Goal: Complete application form

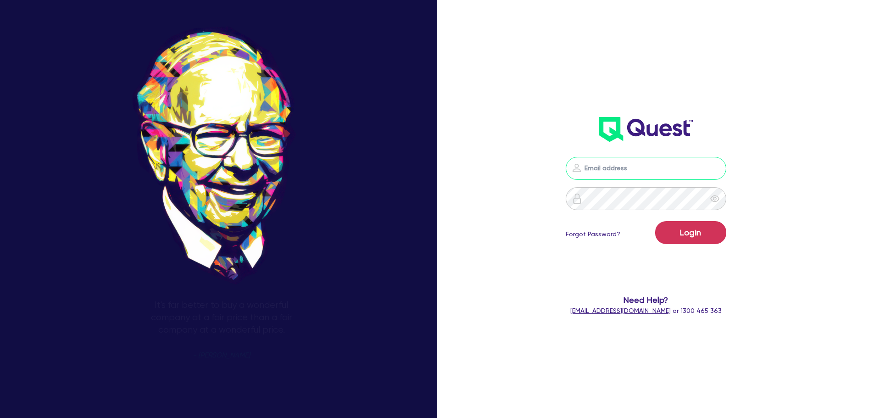
type input "[PERSON_NAME][EMAIL_ADDRESS][PERSON_NAME][DOMAIN_NAME]"
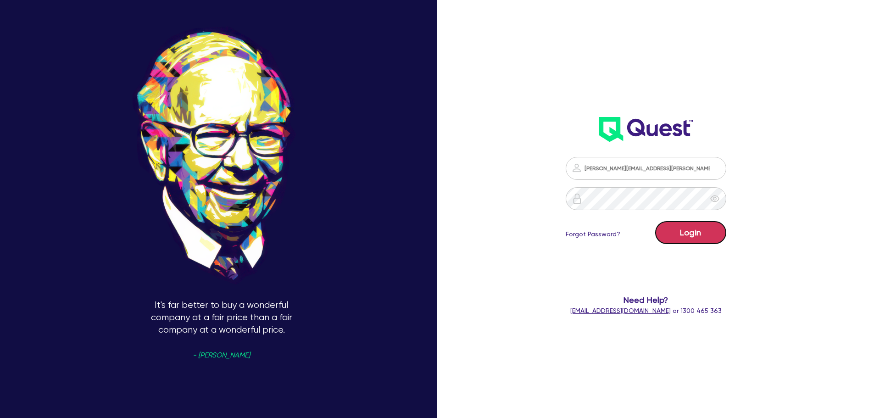
click at [684, 234] on button "Login" at bounding box center [690, 232] width 71 height 23
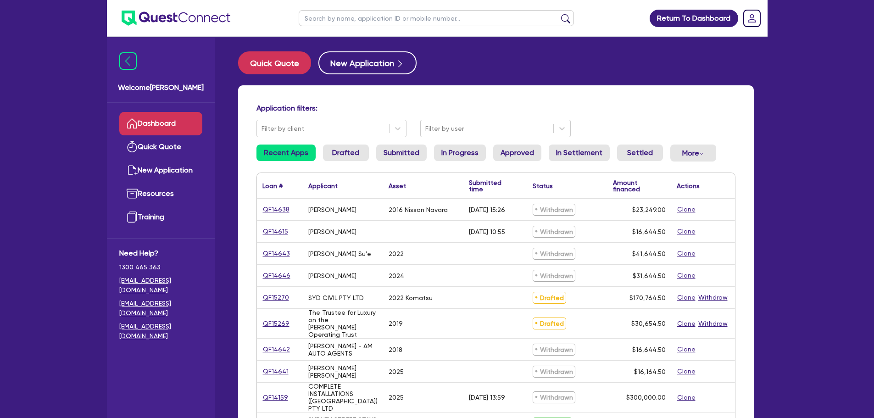
click at [331, 14] on input "text" at bounding box center [436, 18] width 275 height 16
type input "[PERSON_NAME]"
click at [559, 14] on button "submit" at bounding box center [566, 20] width 15 height 13
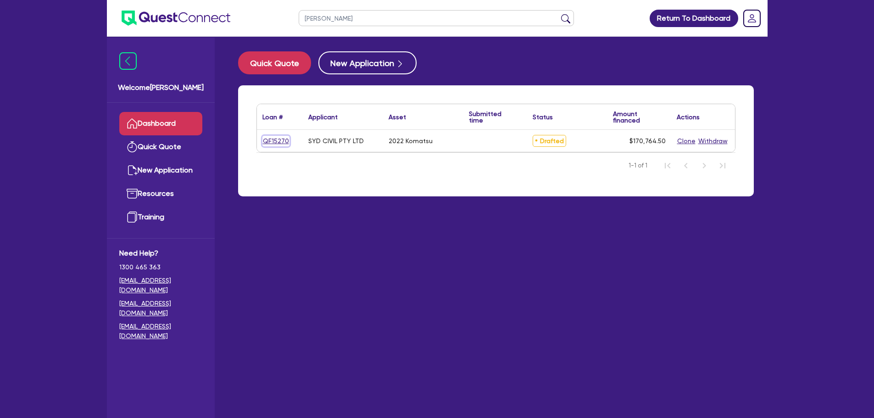
click at [273, 142] on link "QF15270" at bounding box center [276, 141] width 27 height 11
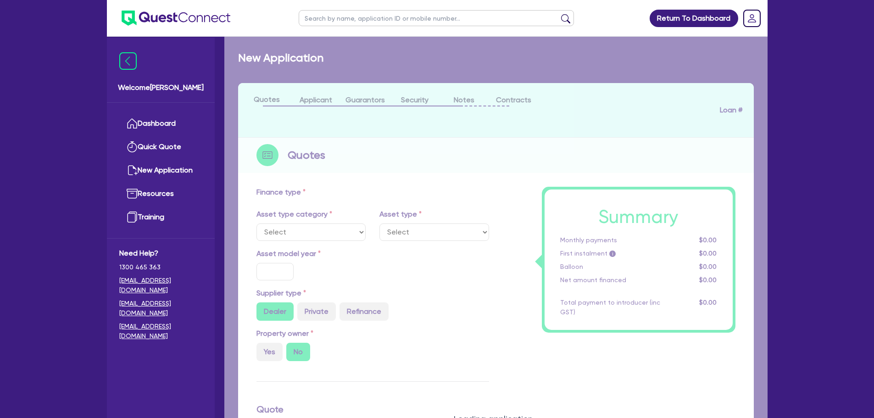
select select "PRIMARY_ASSETS"
type input "2022"
radio input "false"
radio input "true"
type input "170,000"
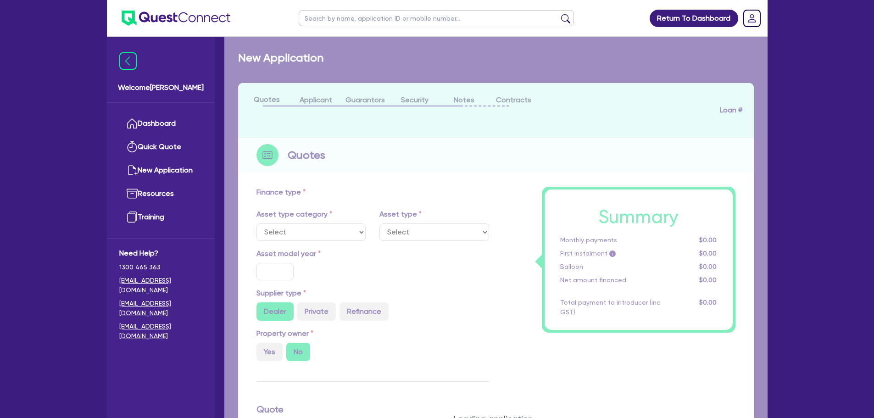
type input "3"
type input "5,122.94"
type input "11.49"
type input "695"
select select "YELLOW_GOODS_AND_EXCAVATORS"
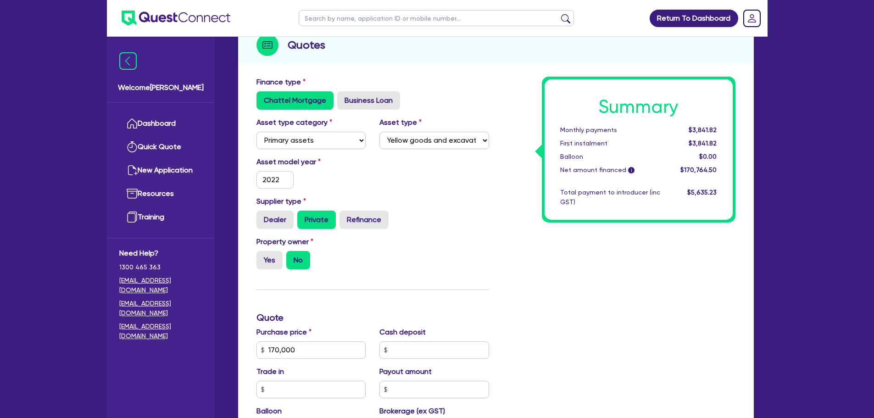
scroll to position [118, 0]
click at [321, 352] on input "170,000" at bounding box center [312, 349] width 110 height 17
click at [321, 352] on input "text" at bounding box center [312, 349] width 110 height 17
type input "187,000"
click at [397, 311] on div "Finance type Chattel Mortgage Business Loan Asset type category Select Cars and…" at bounding box center [373, 344] width 246 height 537
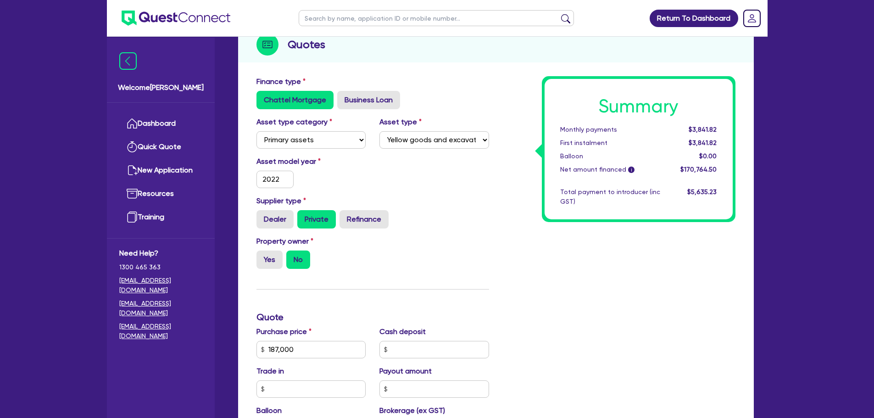
type input "5,632.94"
click at [303, 365] on div "Purchase price 187,000 Cash deposit Trade in Payout amount Balloon Brokerage (e…" at bounding box center [373, 389] width 246 height 126
click at [311, 343] on input "187,000" at bounding box center [312, 349] width 110 height 17
type input "1"
type input "170,000"
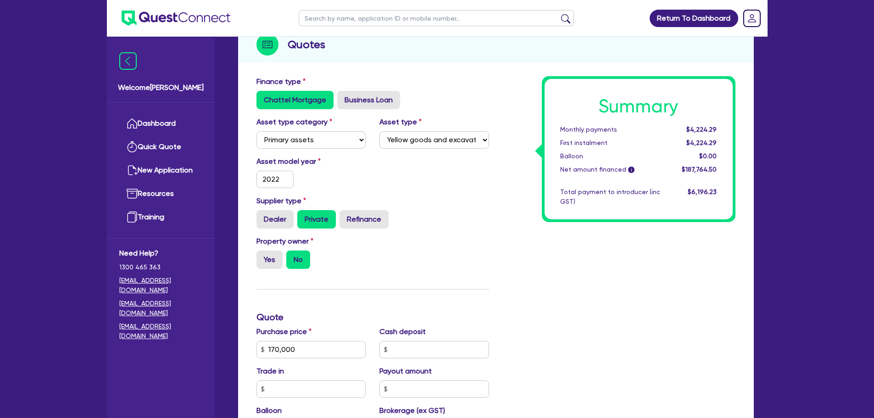
click at [360, 280] on div "Finance type Chattel Mortgage Business Loan Asset type category Select Cars and…" at bounding box center [373, 344] width 246 height 537
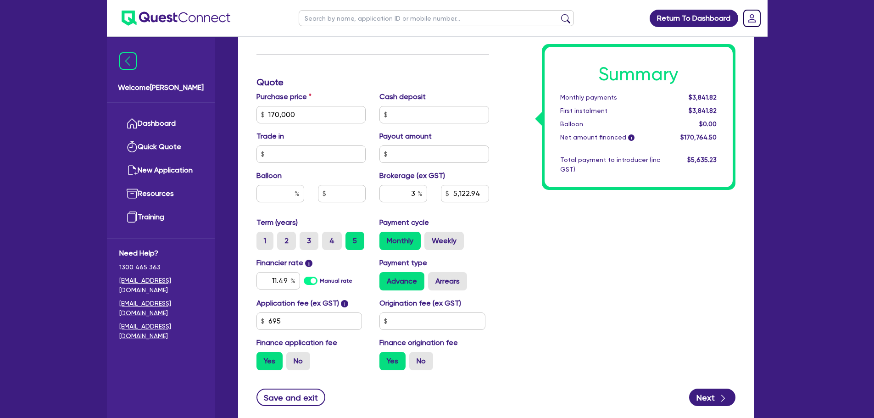
scroll to position [353, 0]
click at [523, 275] on div "Summary Monthly payments $3,841.82 First instalment $3,841.82 Balloon $0.00 Net…" at bounding box center [619, 109] width 246 height 537
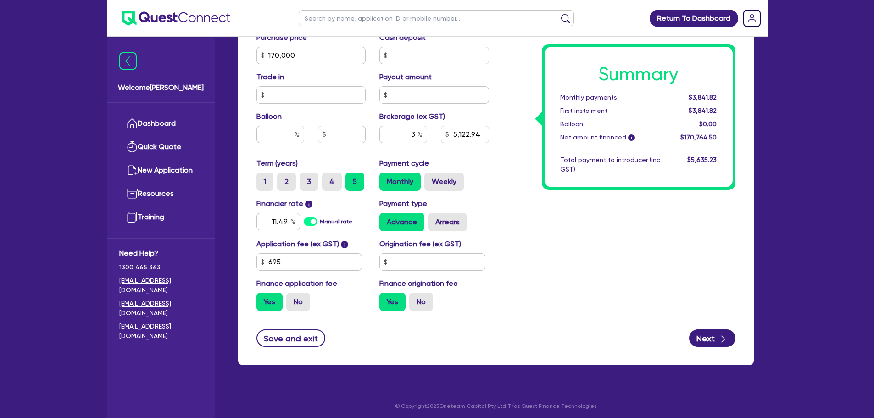
scroll to position [415, 0]
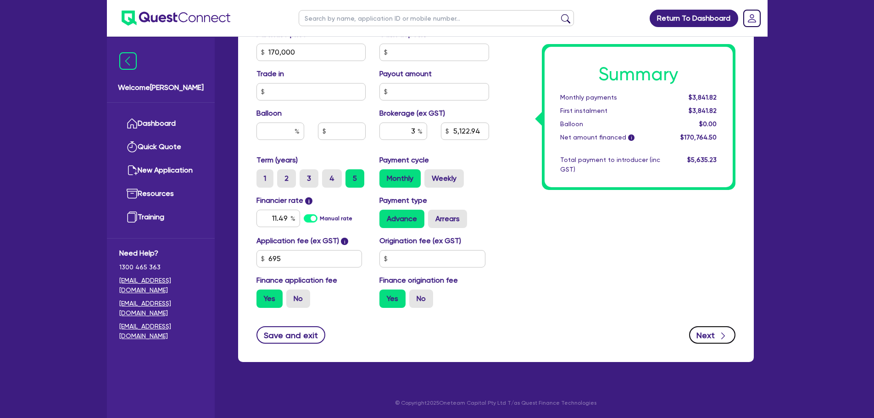
click at [717, 332] on button "Next" at bounding box center [712, 334] width 46 height 17
type input "5,122.94"
select select "COMPANY"
select select "BUILDING_CONSTRUCTION"
select select "TRADES_SERVICES_CONSUMERS"
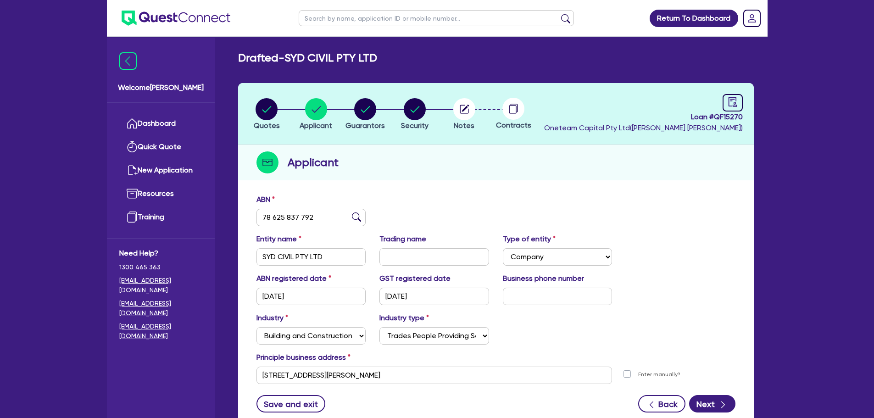
scroll to position [69, 0]
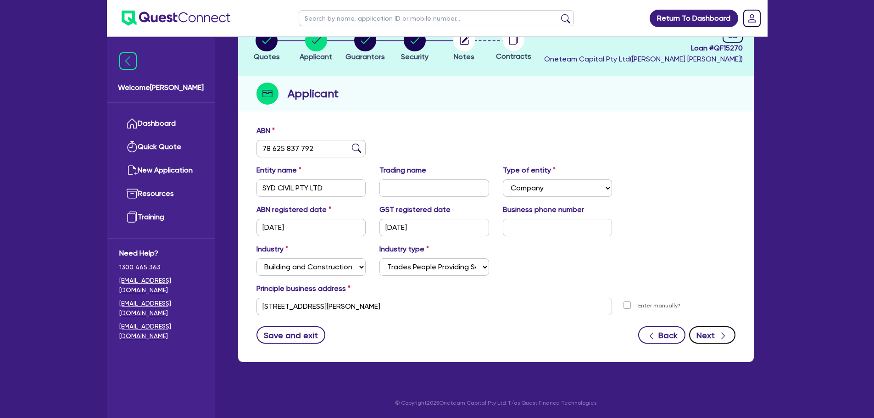
click at [696, 339] on button "Next" at bounding box center [712, 334] width 46 height 17
select select "MR"
select select "[GEOGRAPHIC_DATA]"
select select "MARRIED"
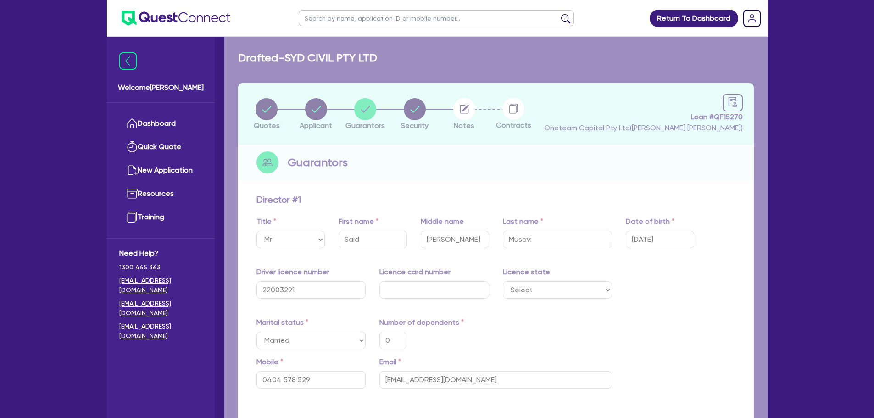
type input "0"
type input "0404 578 529"
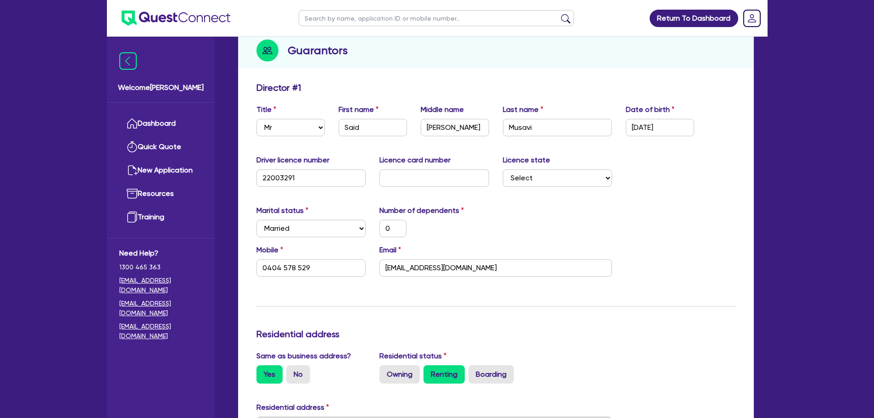
scroll to position [113, 0]
click at [416, 186] on div "Driver licence number [DRIVERS_LICENSE_NUMBER] Licence card number Licence stat…" at bounding box center [496, 173] width 493 height 39
click at [408, 183] on input "text" at bounding box center [435, 176] width 110 height 17
type input "2"
type input "0"
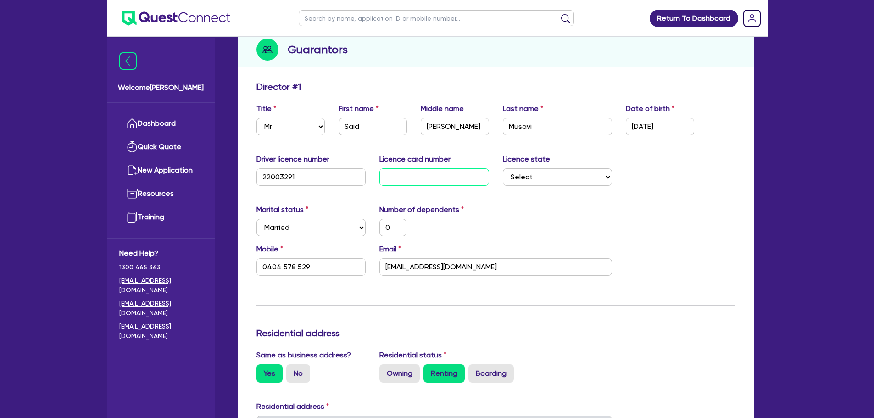
type input "0404 578 529"
type input "20"
type input "0"
type input "0404 578 529"
type input "205"
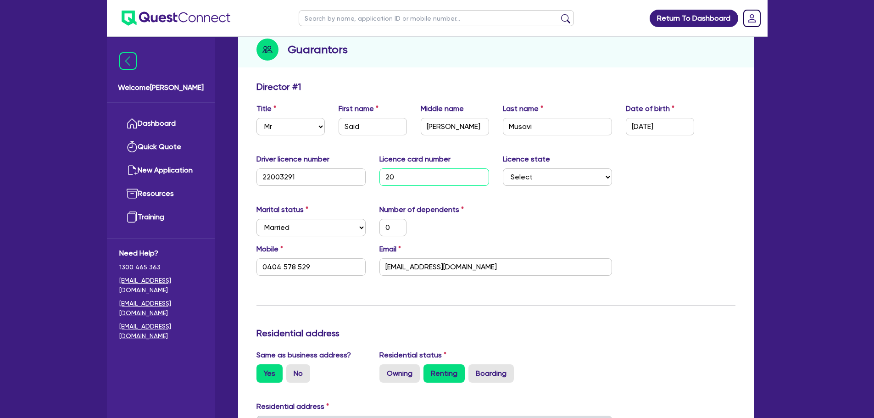
type input "0"
type input "0404 578 529"
type input "2054"
type input "0"
type input "0404 578 529"
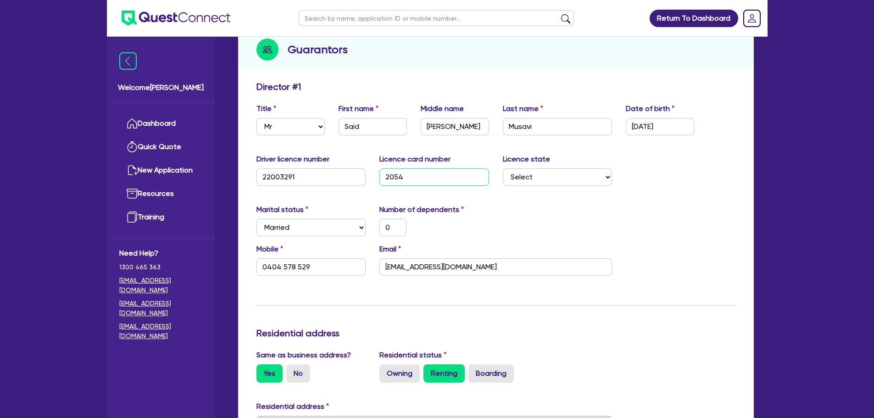
type input "20546"
type input "0"
type input "0404 578 529"
type input "205465"
type input "0"
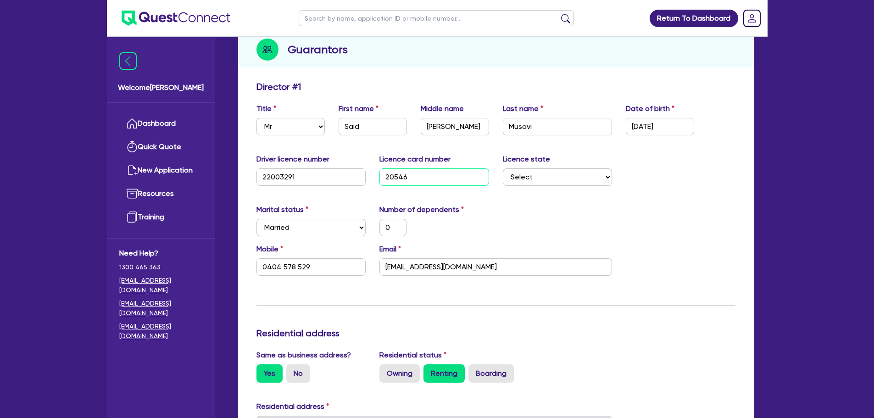
type input "0404 578 529"
type input "2054659"
type input "0"
type input "0404 578 529"
type input "20546594"
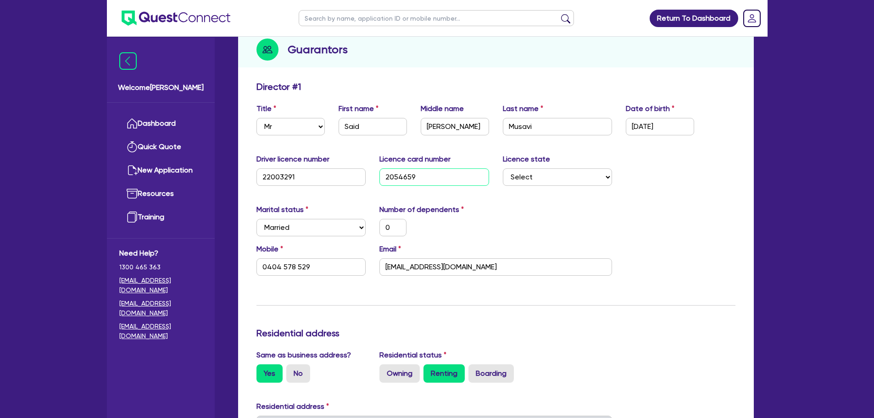
type input "0"
type input "0404 578 529"
type input "205465941"
type input "0"
type input "0404 578 529"
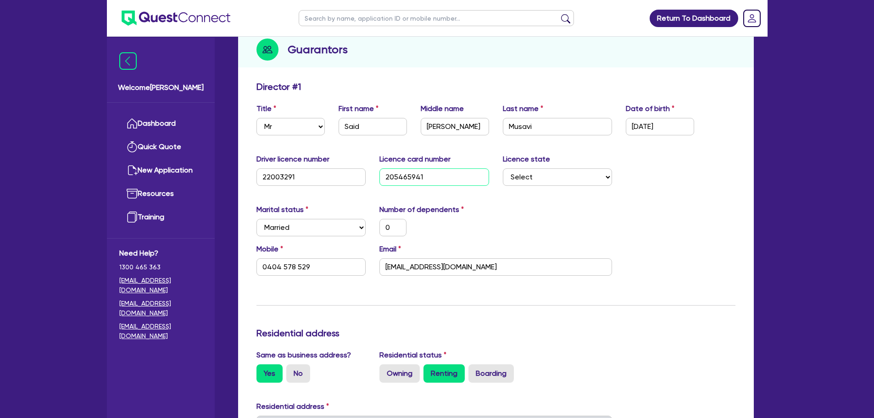
type input "2054659419"
type input "0"
type input "0404 578 529"
type input "2054659419"
click at [531, 208] on div "Marital status Select [DEMOGRAPHIC_DATA] Married De Facto / Partner Number of d…" at bounding box center [496, 223] width 493 height 39
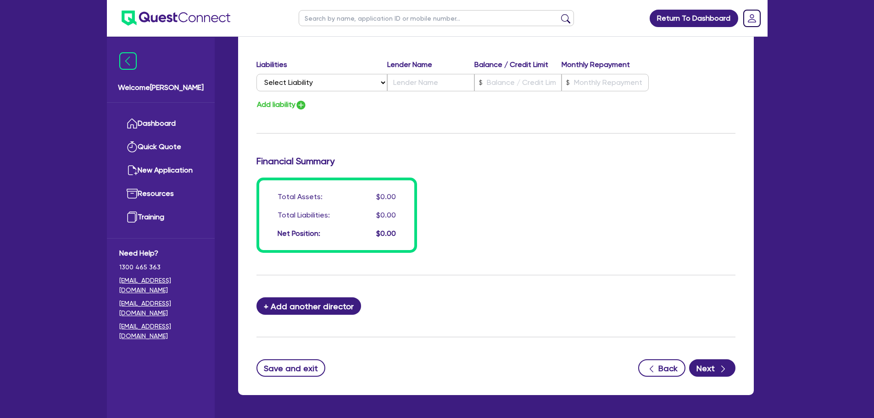
scroll to position [653, 0]
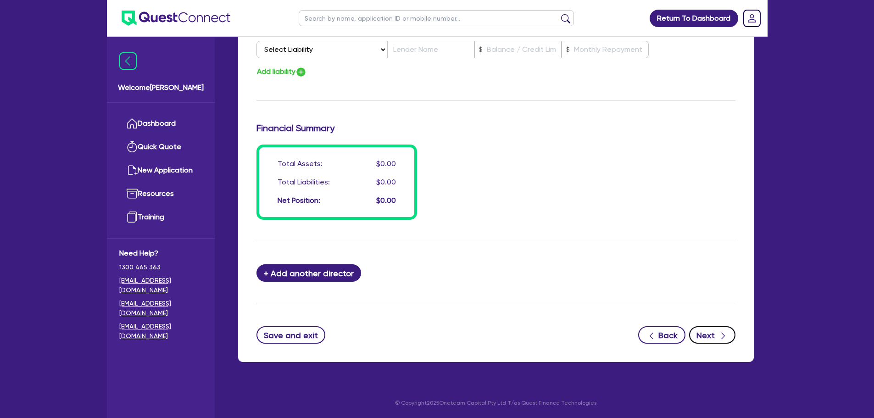
click at [720, 331] on div "button" at bounding box center [723, 335] width 9 height 11
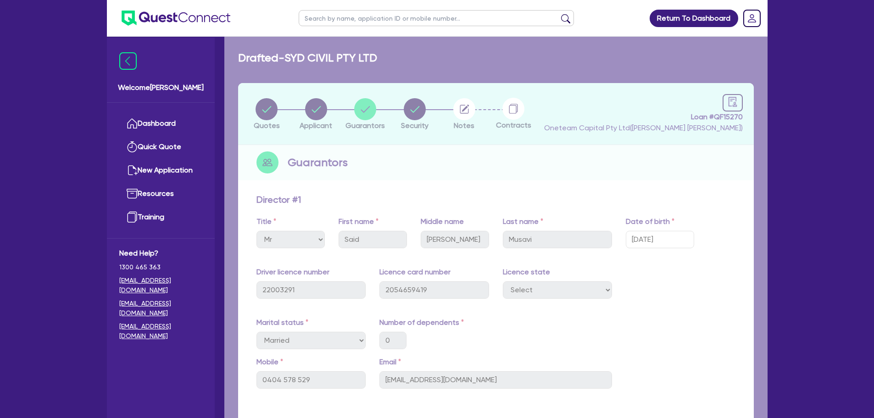
select select "PRIMARY_ASSETS"
select select "YELLOW_GOODS_AND_EXCAVATORS"
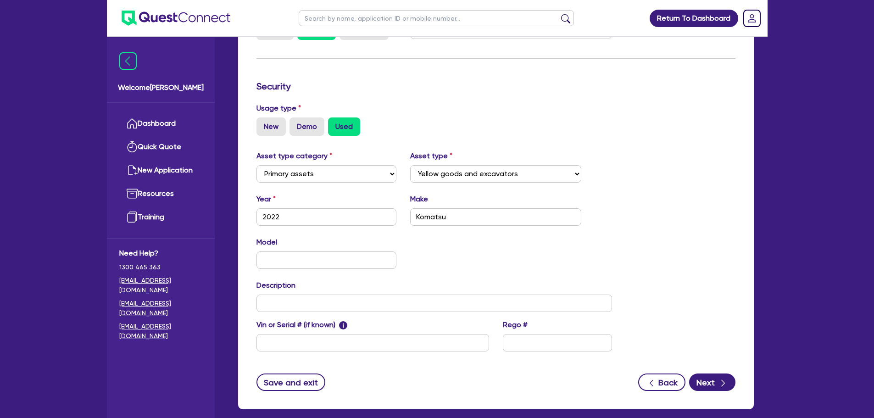
scroll to position [257, 0]
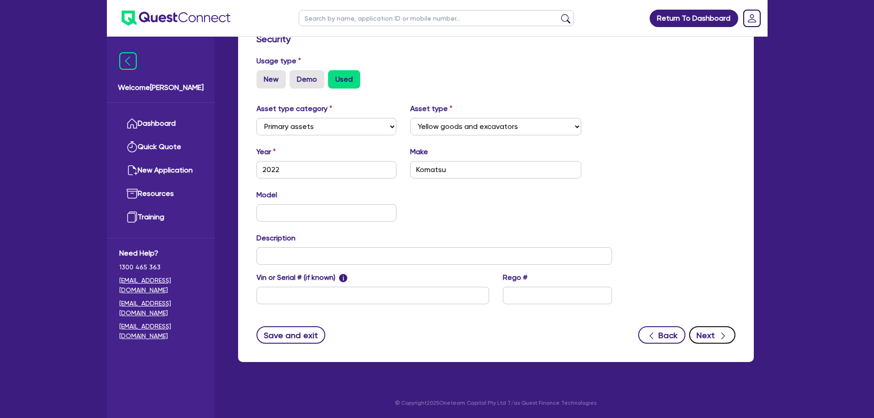
click at [699, 338] on button "Next" at bounding box center [712, 334] width 46 height 17
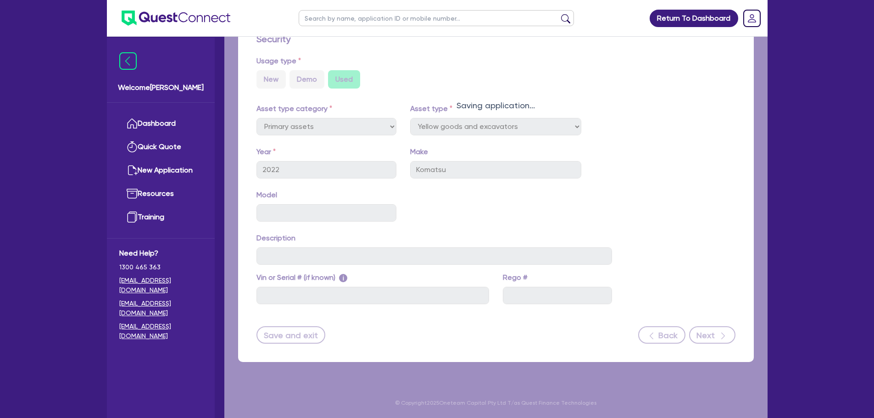
select select "Other"
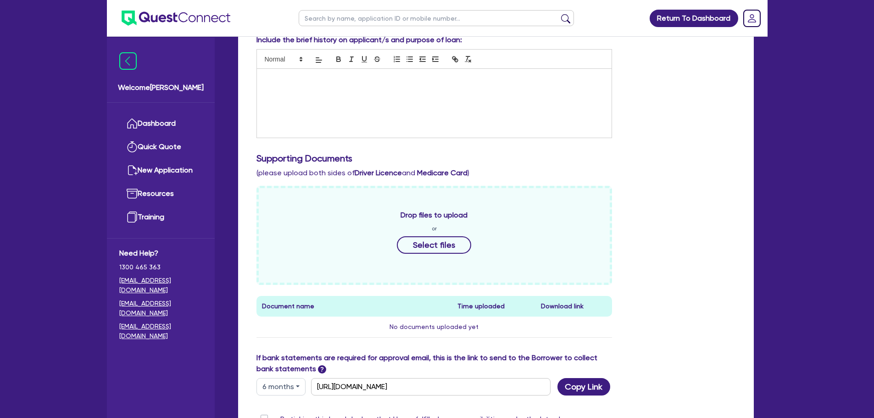
scroll to position [279, 0]
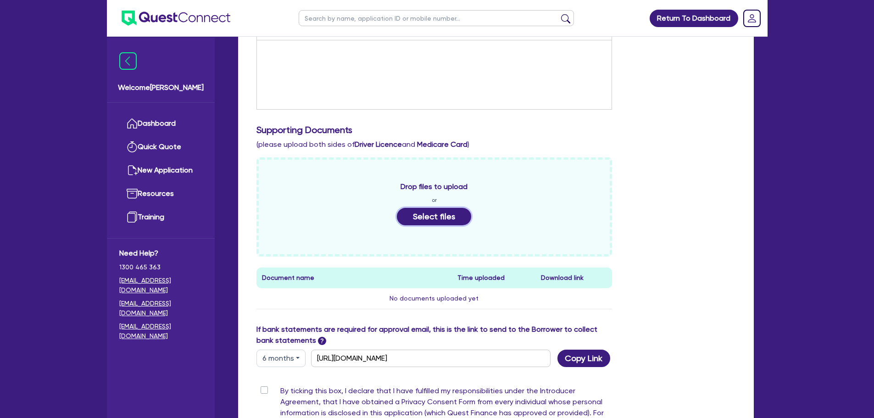
click at [420, 217] on button "Select files" at bounding box center [434, 216] width 74 height 17
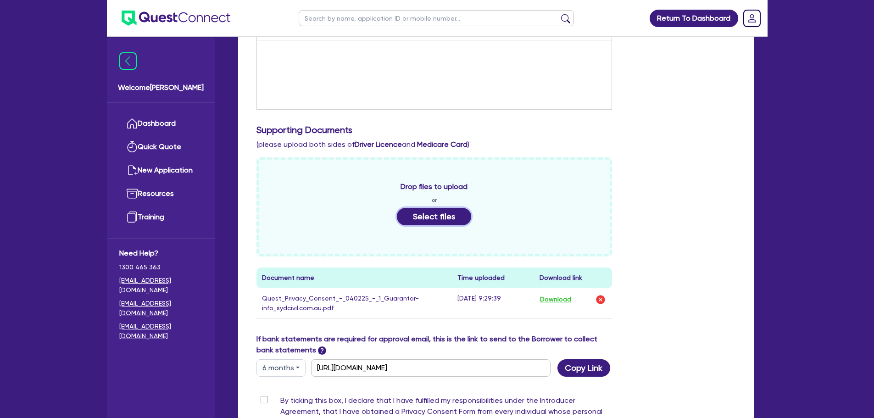
click at [430, 214] on button "Select files" at bounding box center [434, 216] width 74 height 17
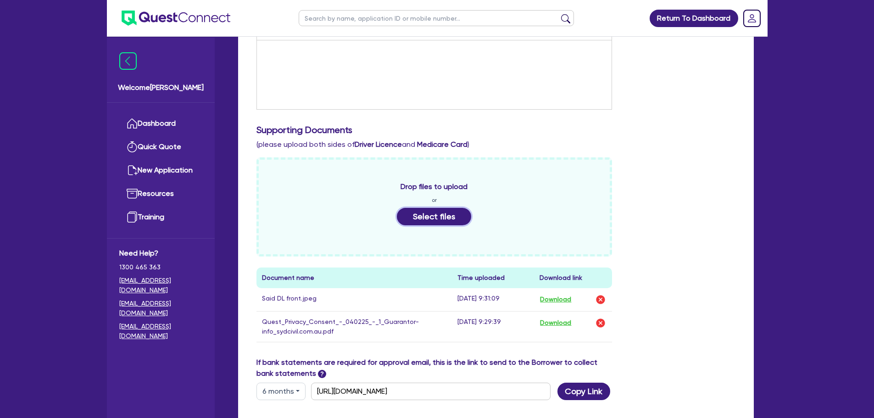
click at [427, 214] on button "Select files" at bounding box center [434, 216] width 74 height 17
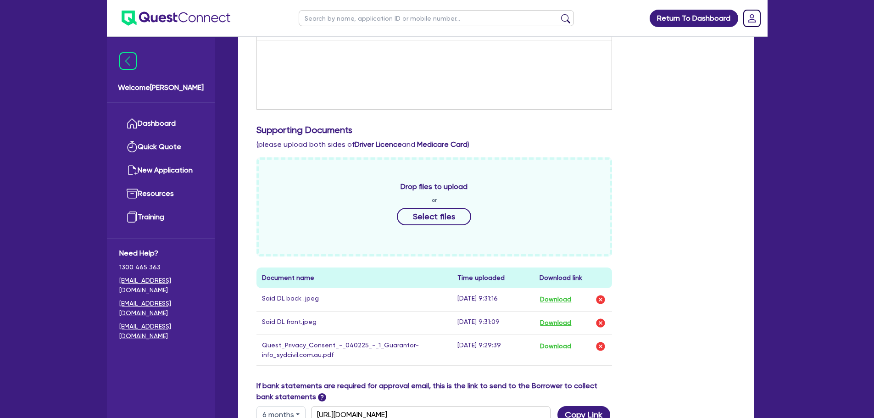
click at [651, 259] on div "Drop files to upload or Select files Document name Time uploaded Download link …" at bounding box center [496, 268] width 493 height 223
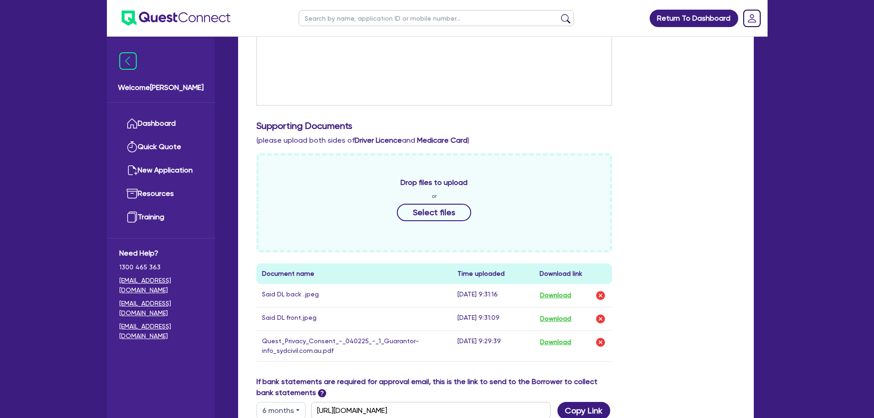
scroll to position [0, 0]
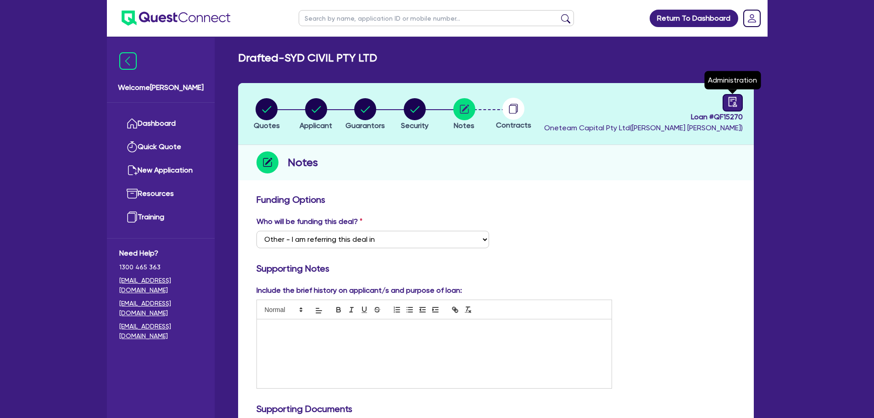
click at [733, 105] on icon "audit" at bounding box center [732, 102] width 8 height 10
select select "DRAFTED_NEW"
select select "Other"
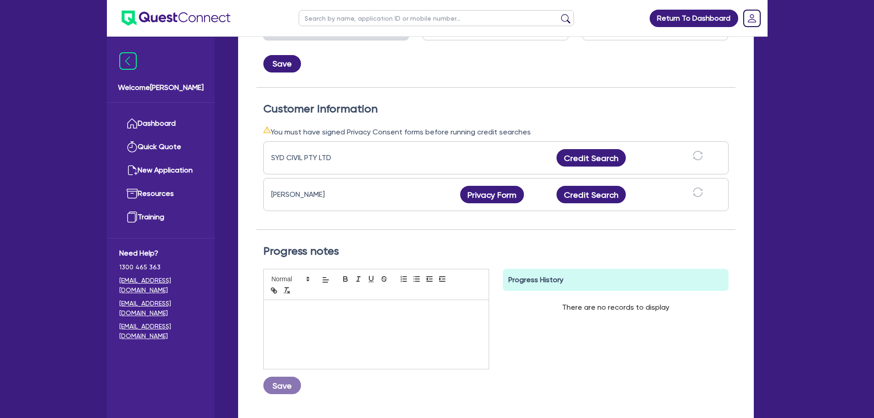
scroll to position [211, 0]
click at [594, 151] on button "Credit Search" at bounding box center [592, 157] width 70 height 17
click at [587, 192] on button "Credit Search" at bounding box center [592, 193] width 70 height 17
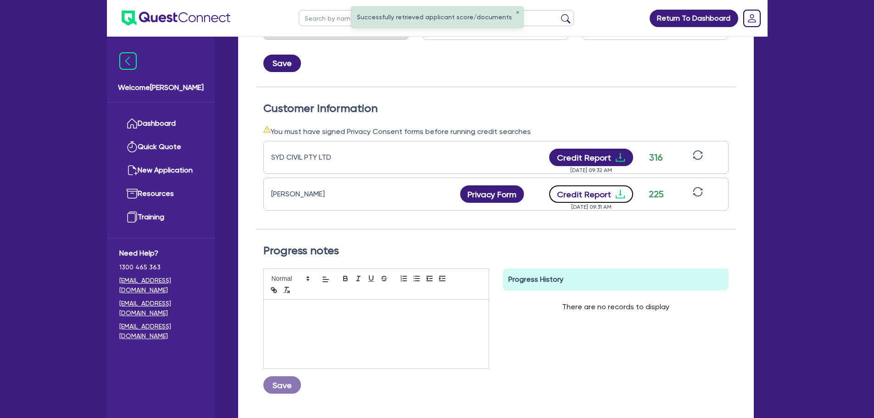
click at [608, 190] on button "Credit Report" at bounding box center [591, 193] width 84 height 17
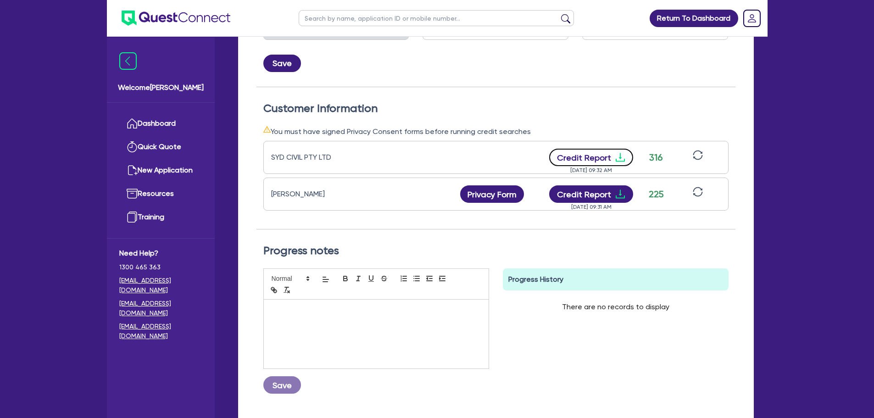
click at [589, 164] on button "Credit Report" at bounding box center [591, 157] width 84 height 17
click at [570, 196] on button "Credit Report" at bounding box center [591, 193] width 84 height 17
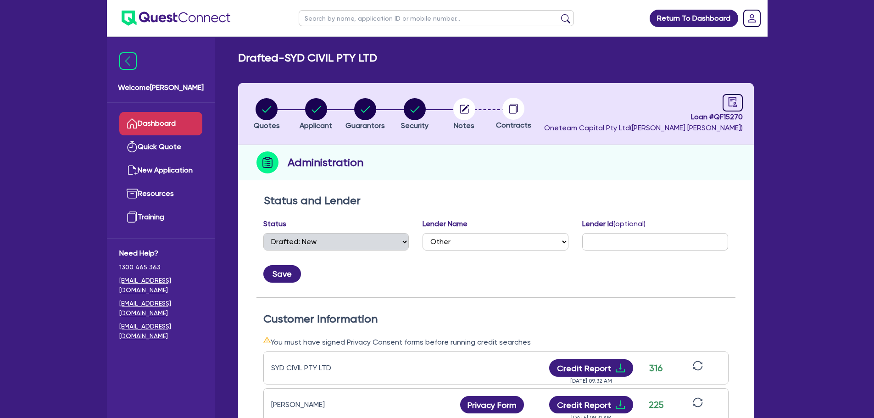
click at [151, 123] on link "Dashboard" at bounding box center [160, 123] width 83 height 23
